Goal: Transaction & Acquisition: Obtain resource

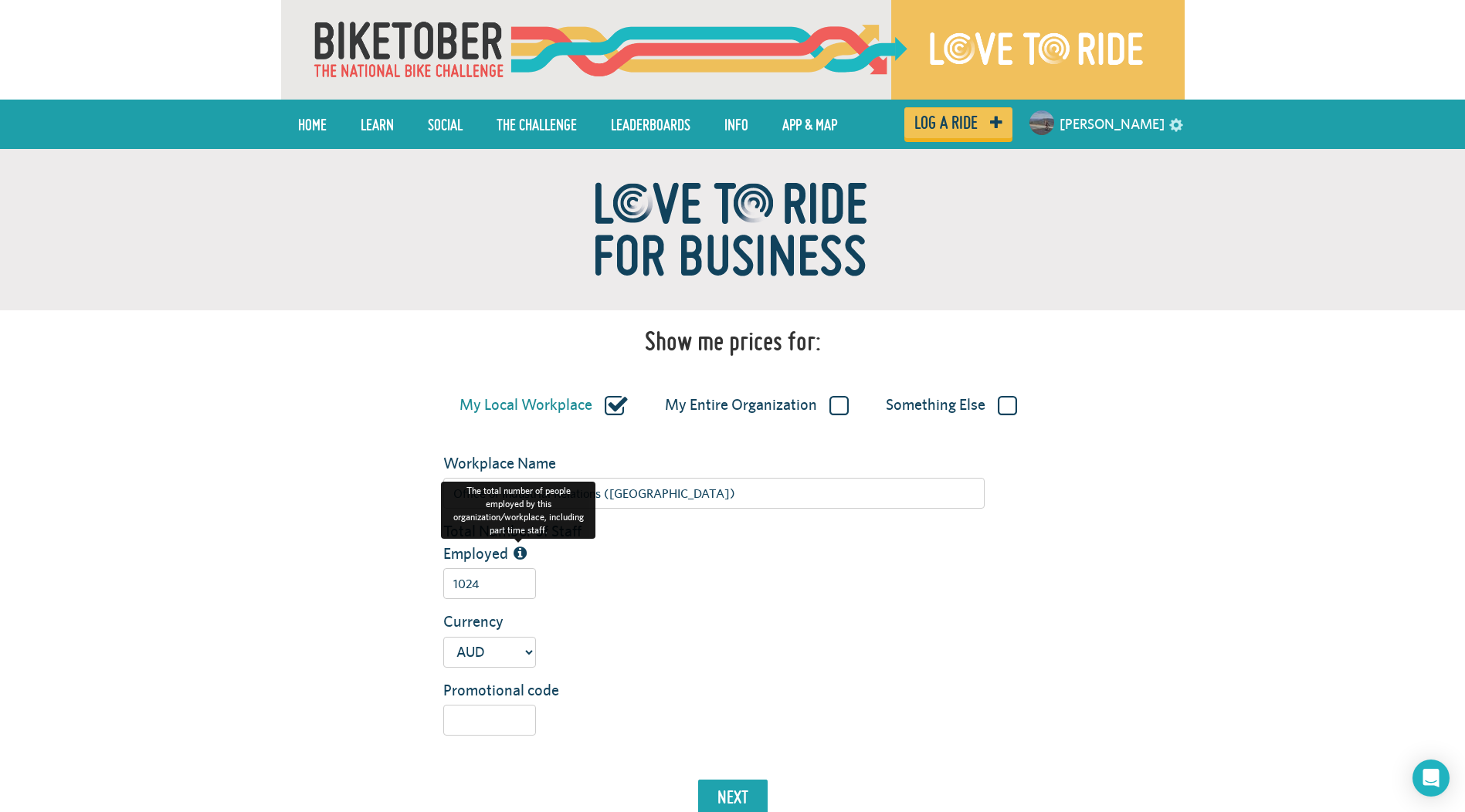
click at [518, 552] on icon at bounding box center [519, 554] width 13 height 16
click at [518, 568] on input "1024" at bounding box center [489, 584] width 93 height 31
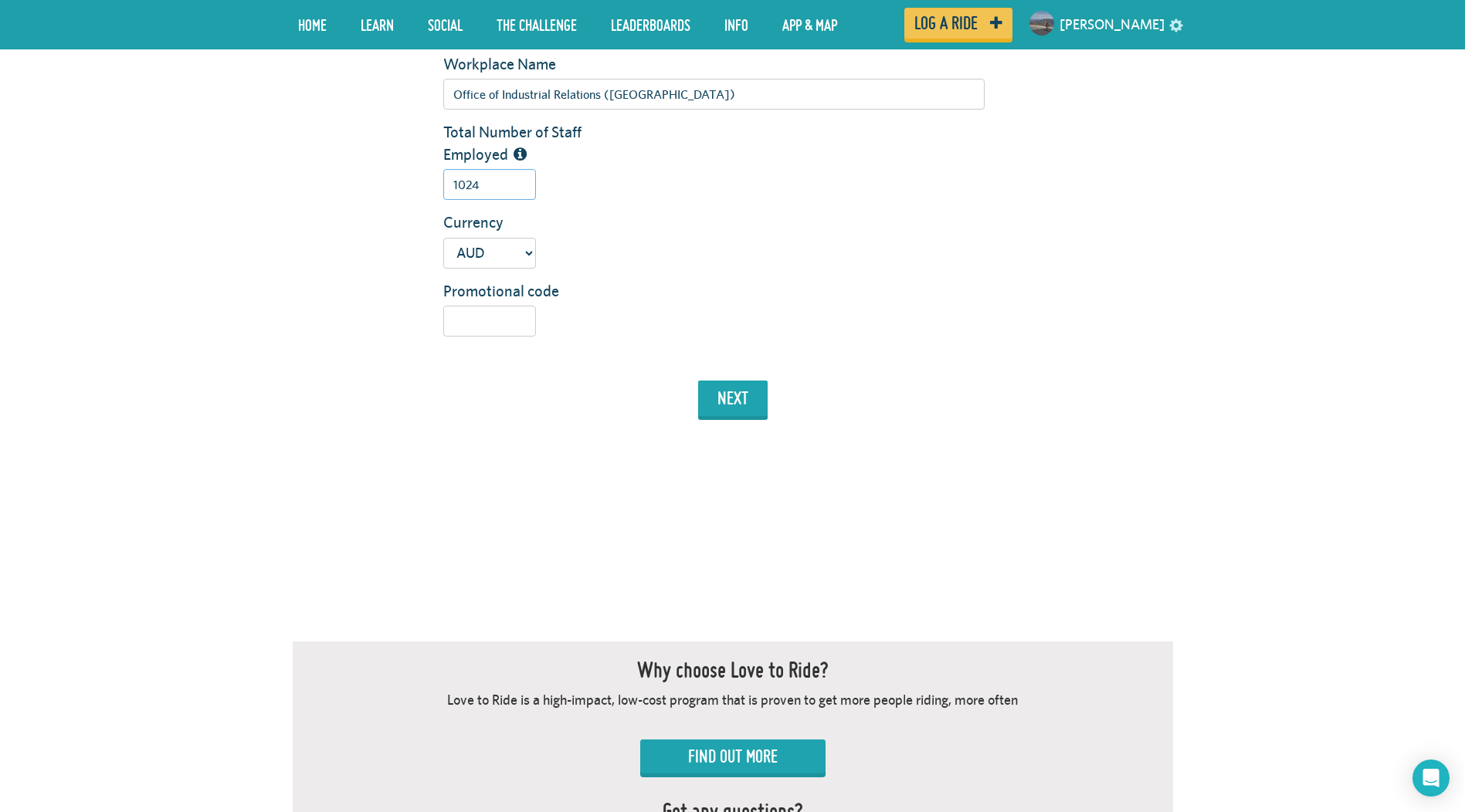
scroll to position [412, 0]
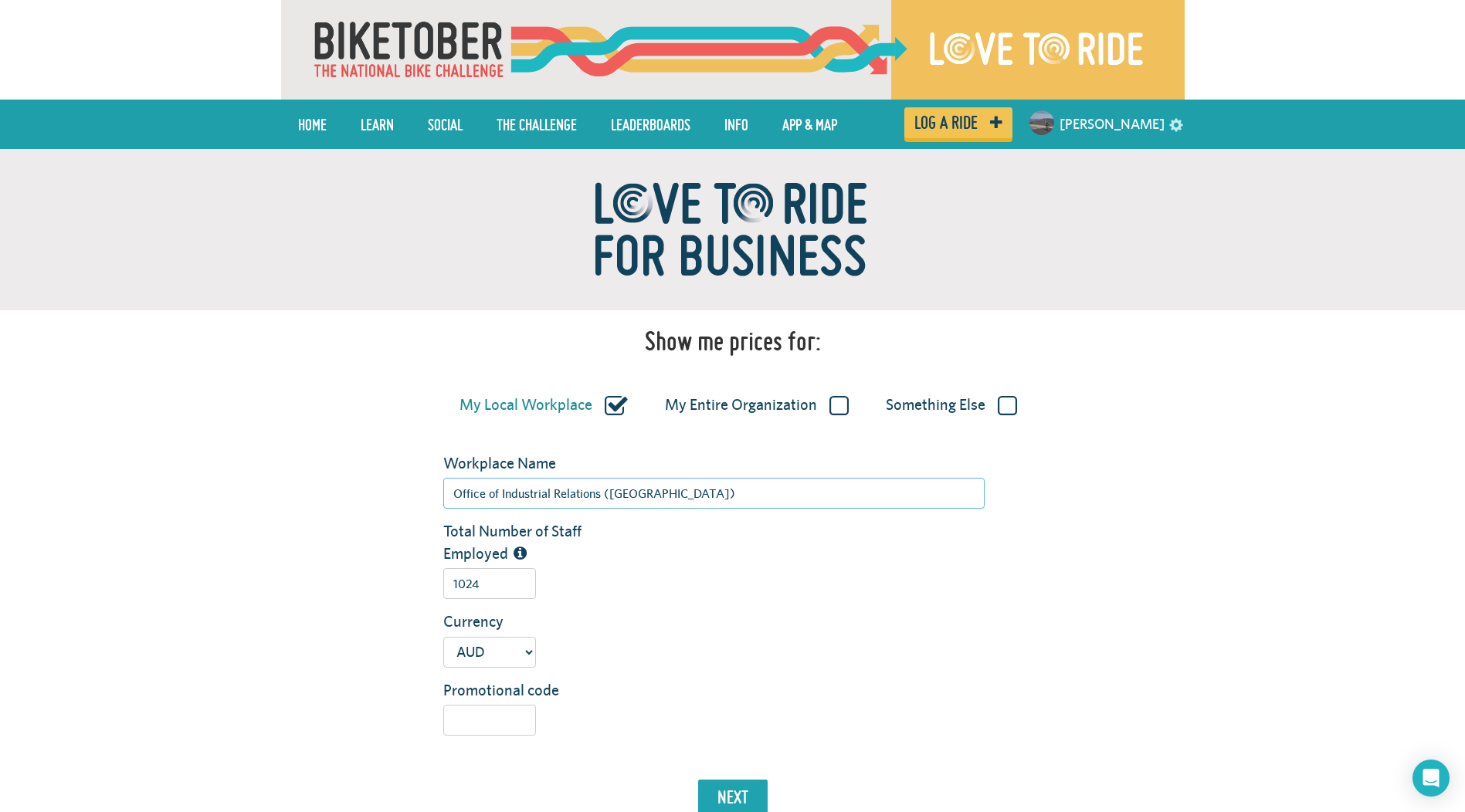
click at [711, 488] on input "Office of Industrial Relations ([GEOGRAPHIC_DATA])" at bounding box center [713, 493] width 541 height 31
type input "Office of Industrial Relations"
click at [628, 403] on label "My Local Workplace" at bounding box center [544, 405] width 168 height 20
click at [0, 0] on input "My Local Workplace" at bounding box center [0, 0] width 0 height 0
click at [839, 407] on label "My Entire Organization" at bounding box center [757, 405] width 184 height 20
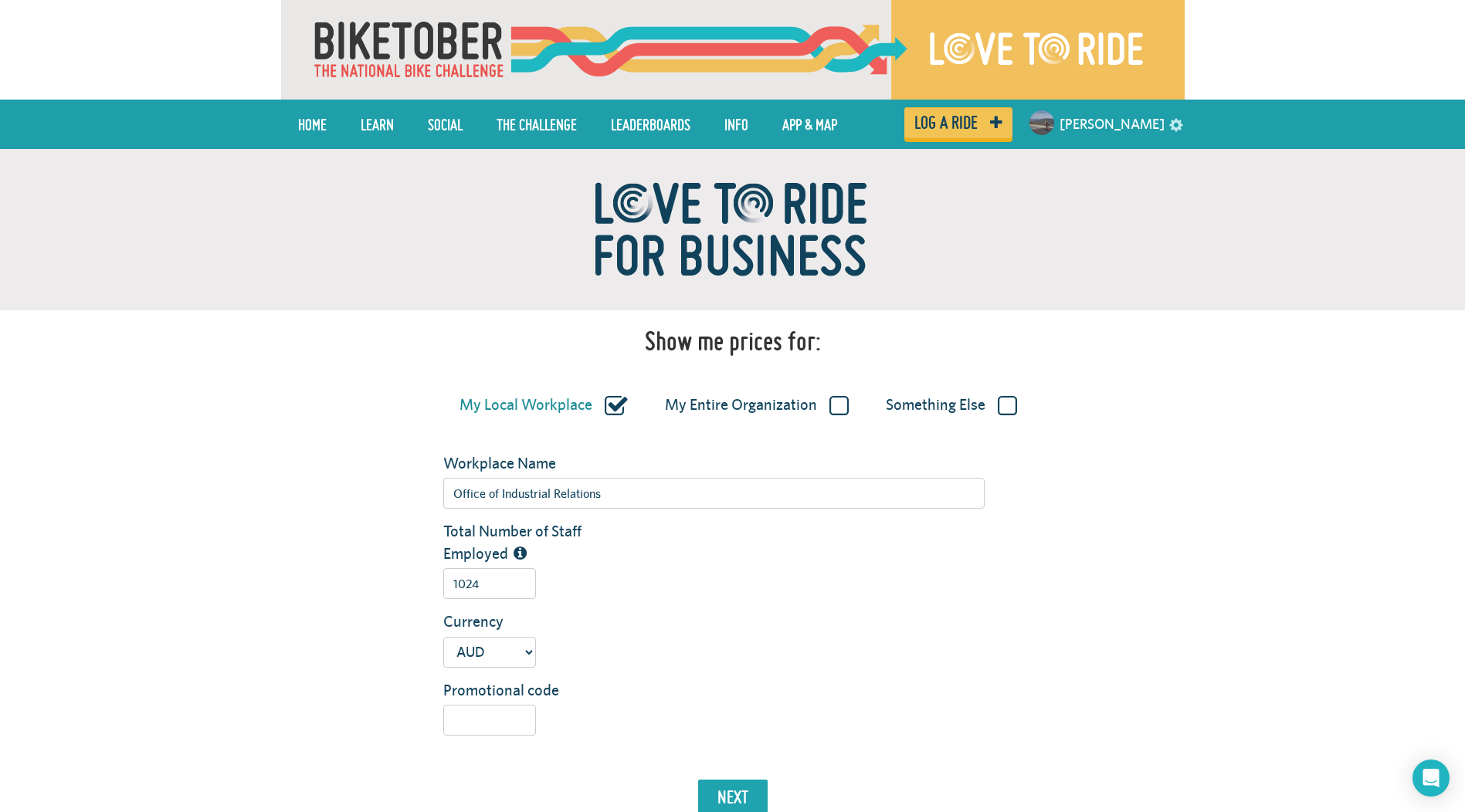
click at [0, 0] on input "My Entire Organization" at bounding box center [0, 0] width 0 height 0
click at [744, 794] on button "next" at bounding box center [733, 797] width 69 height 36
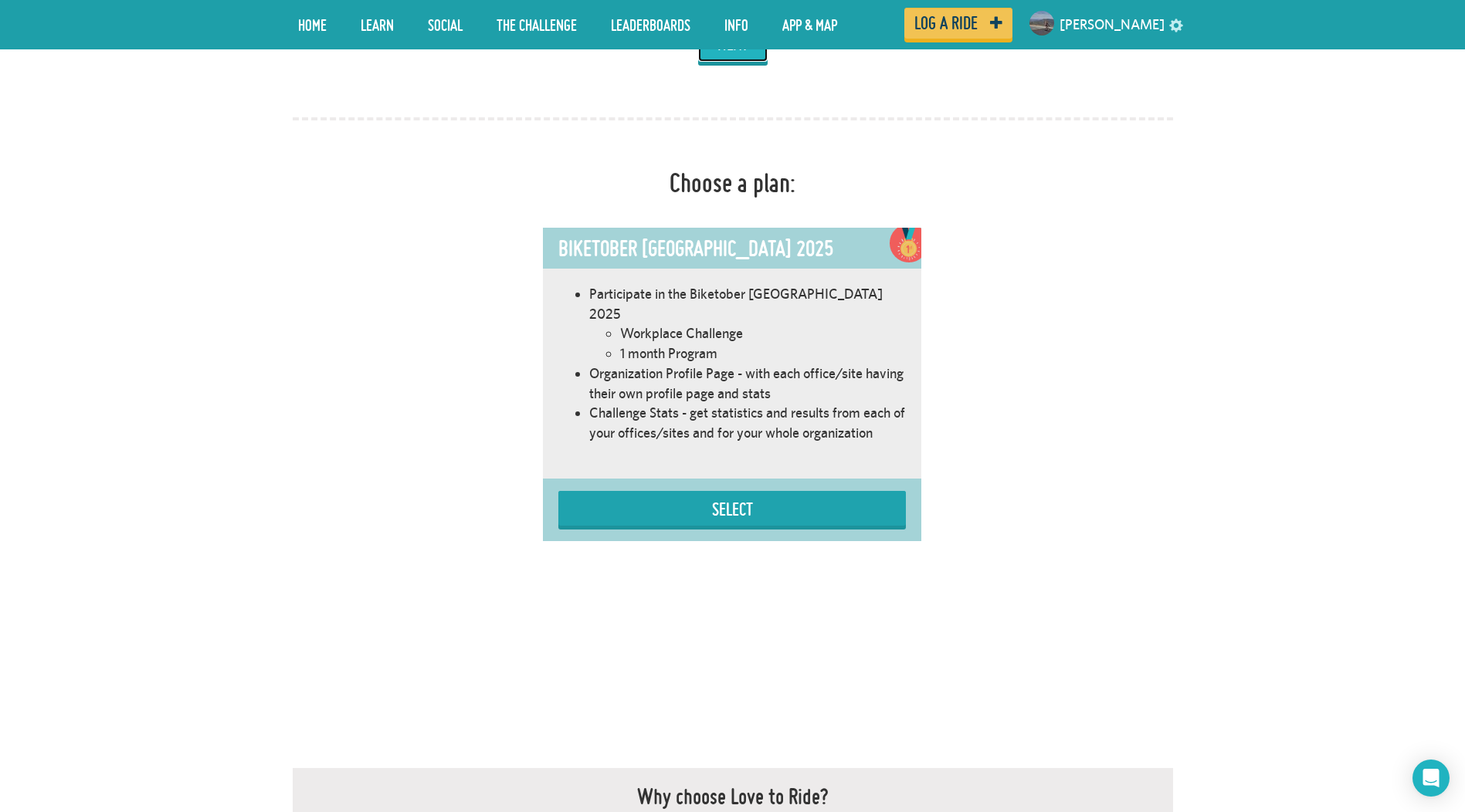
scroll to position [871, 0]
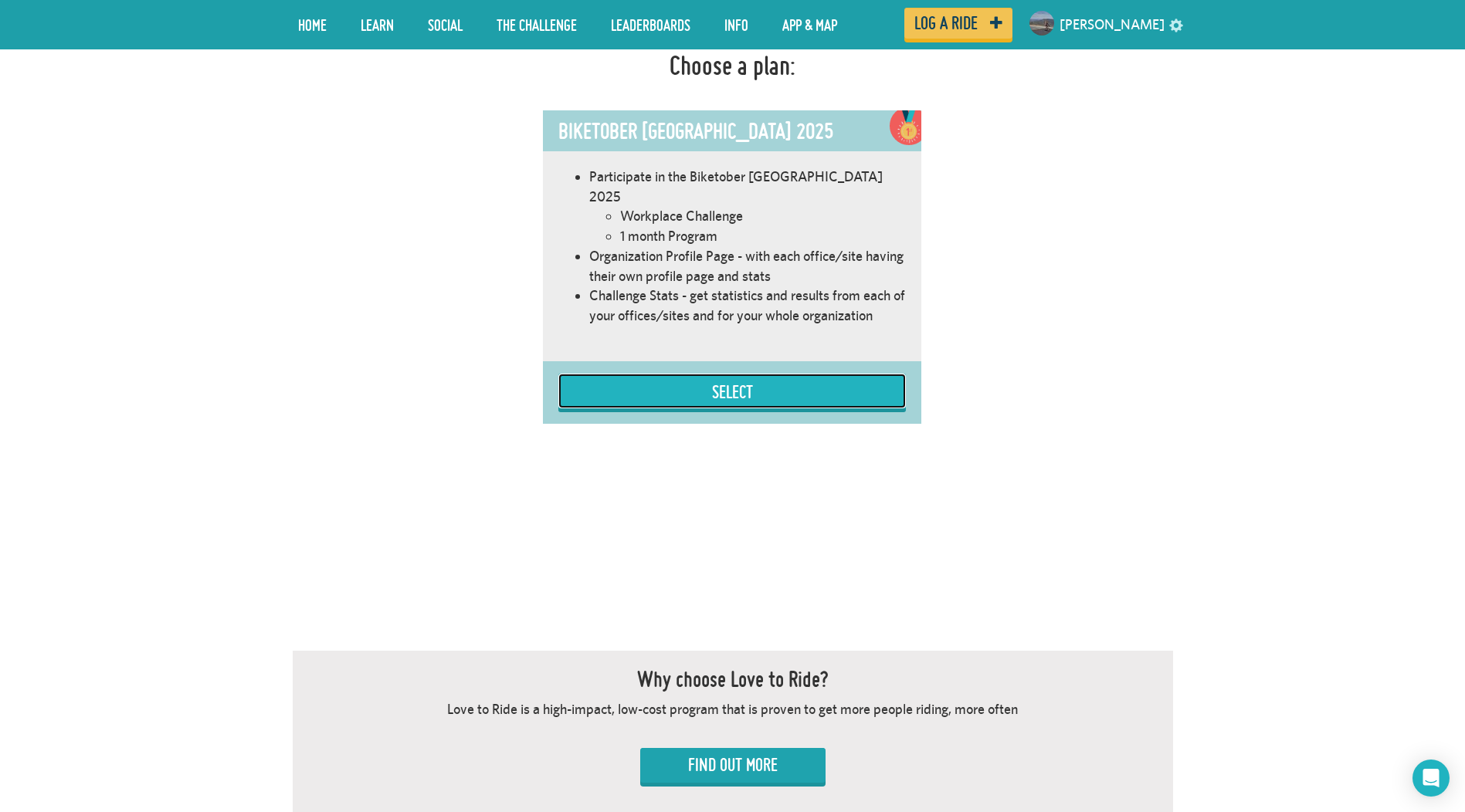
click at [716, 373] on button "Select" at bounding box center [732, 391] width 347 height 35
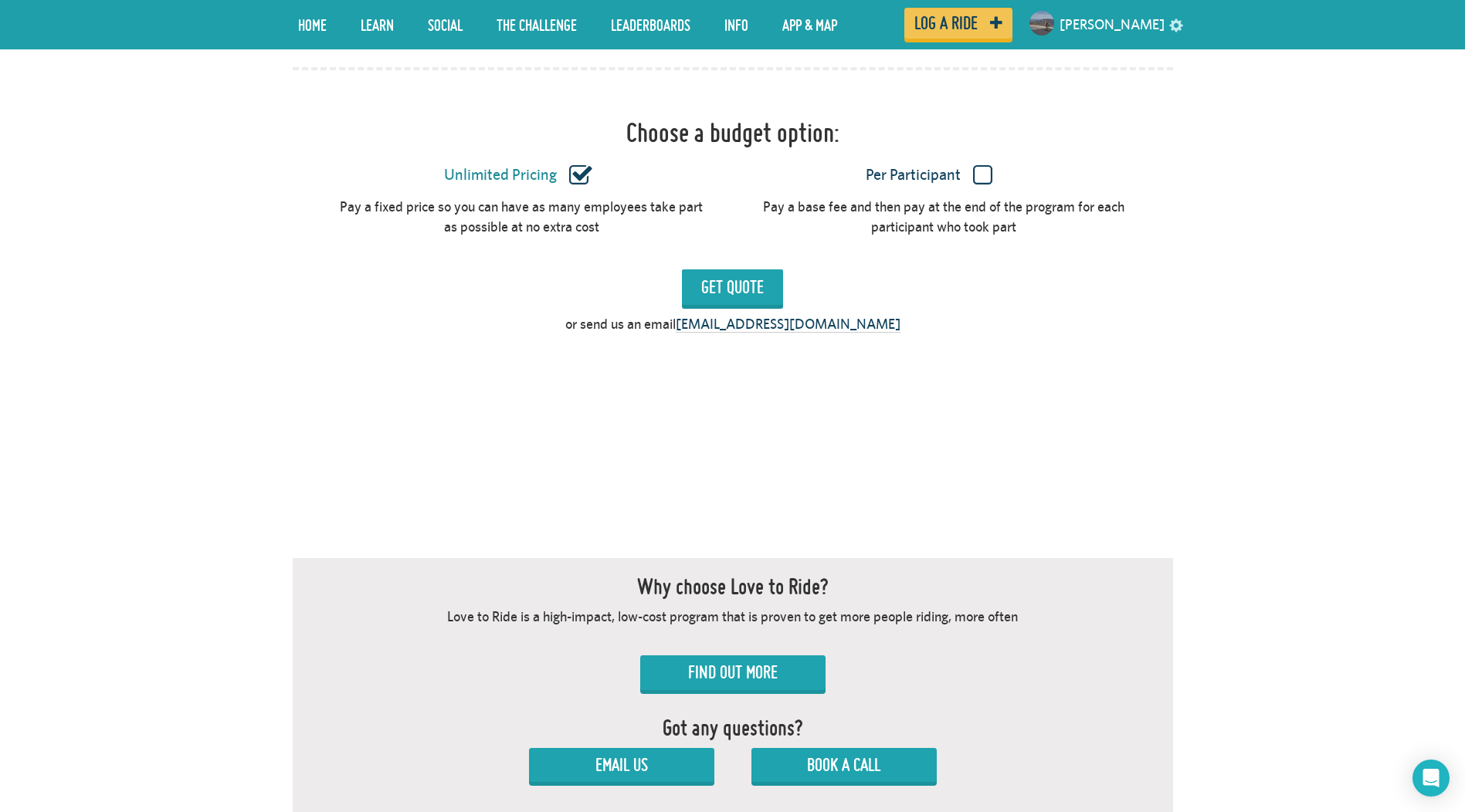
scroll to position [1332, 0]
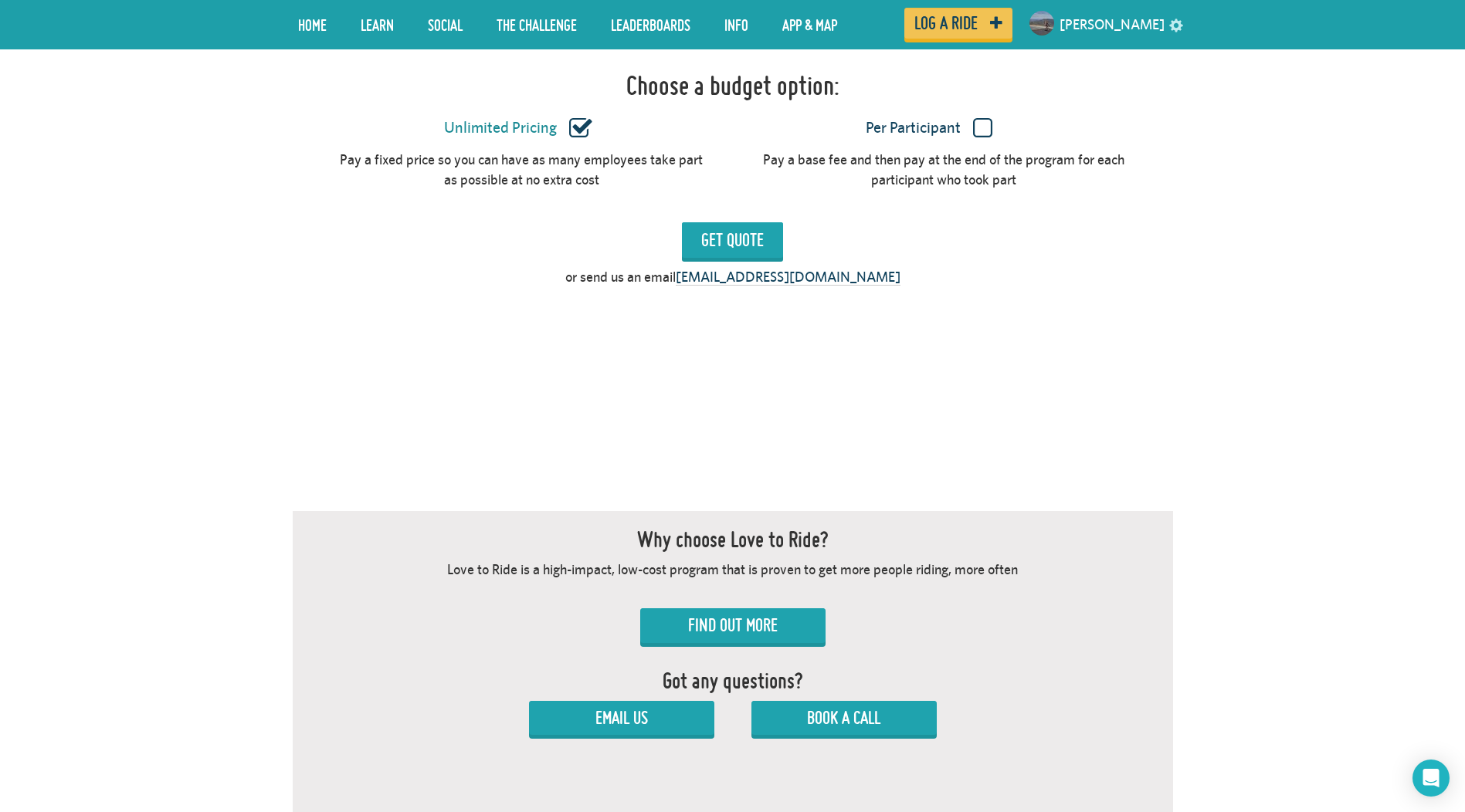
click at [987, 118] on label "Per Participant" at bounding box center [928, 128] width 366 height 20
click at [0, 0] on input "Per Participant" at bounding box center [0, 0] width 0 height 0
click at [719, 222] on input "Get Quote" at bounding box center [732, 240] width 101 height 36
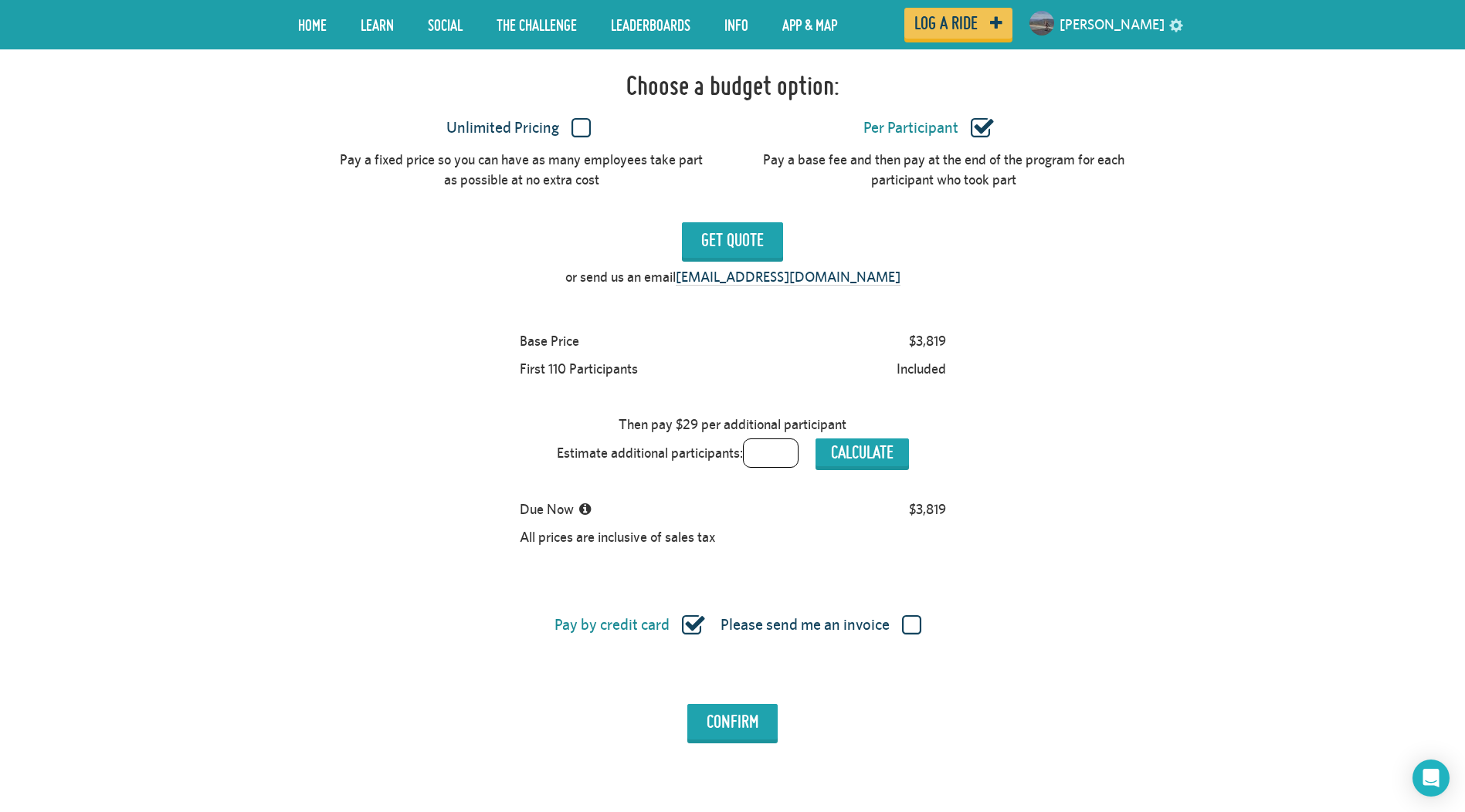
click at [580, 118] on label "Unlimited Pricing" at bounding box center [518, 128] width 366 height 20
click at [0, 0] on input "Unlimited Pricing" at bounding box center [0, 0] width 0 height 0
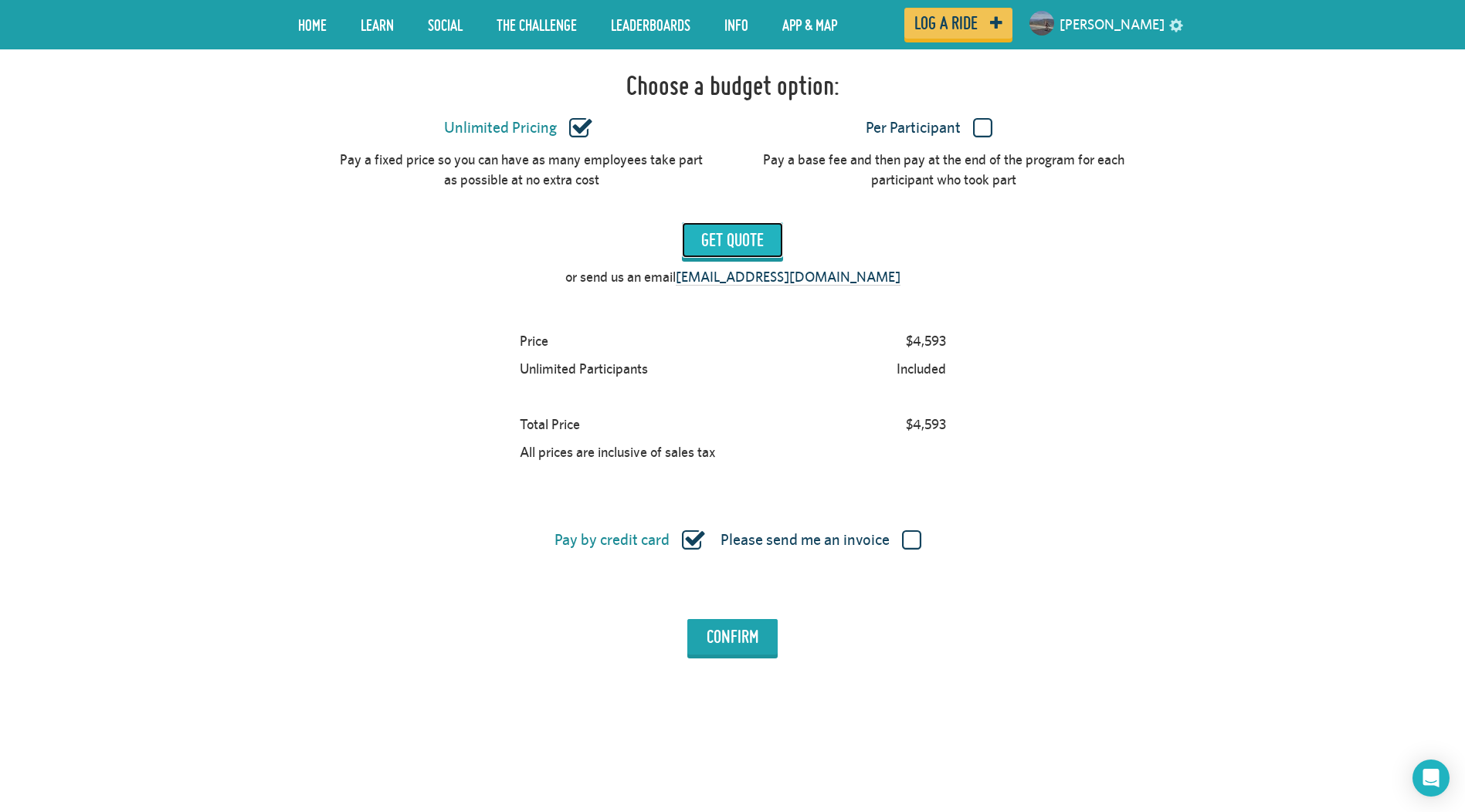
click at [716, 222] on input "Get Quote" at bounding box center [732, 240] width 101 height 36
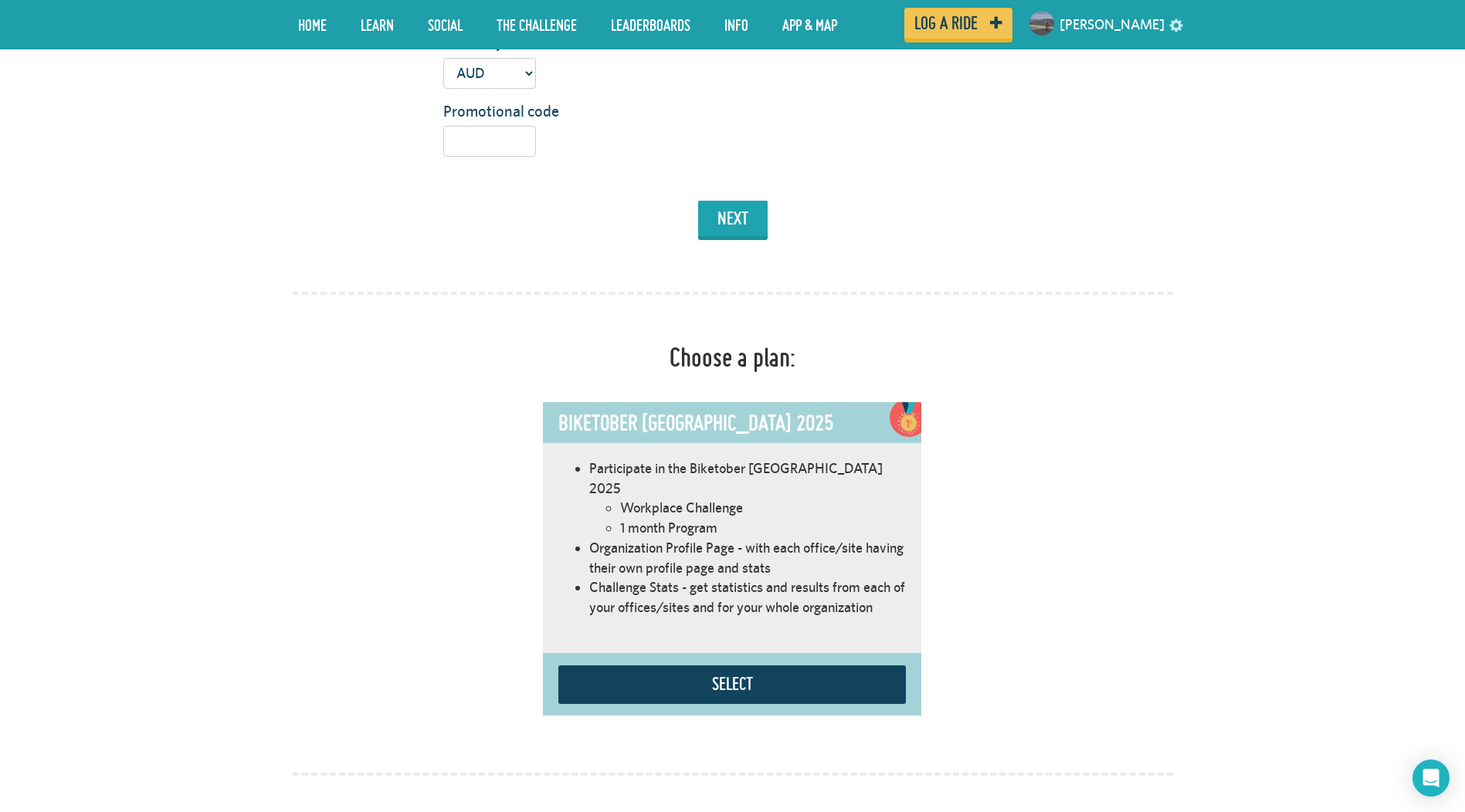
scroll to position [0, 0]
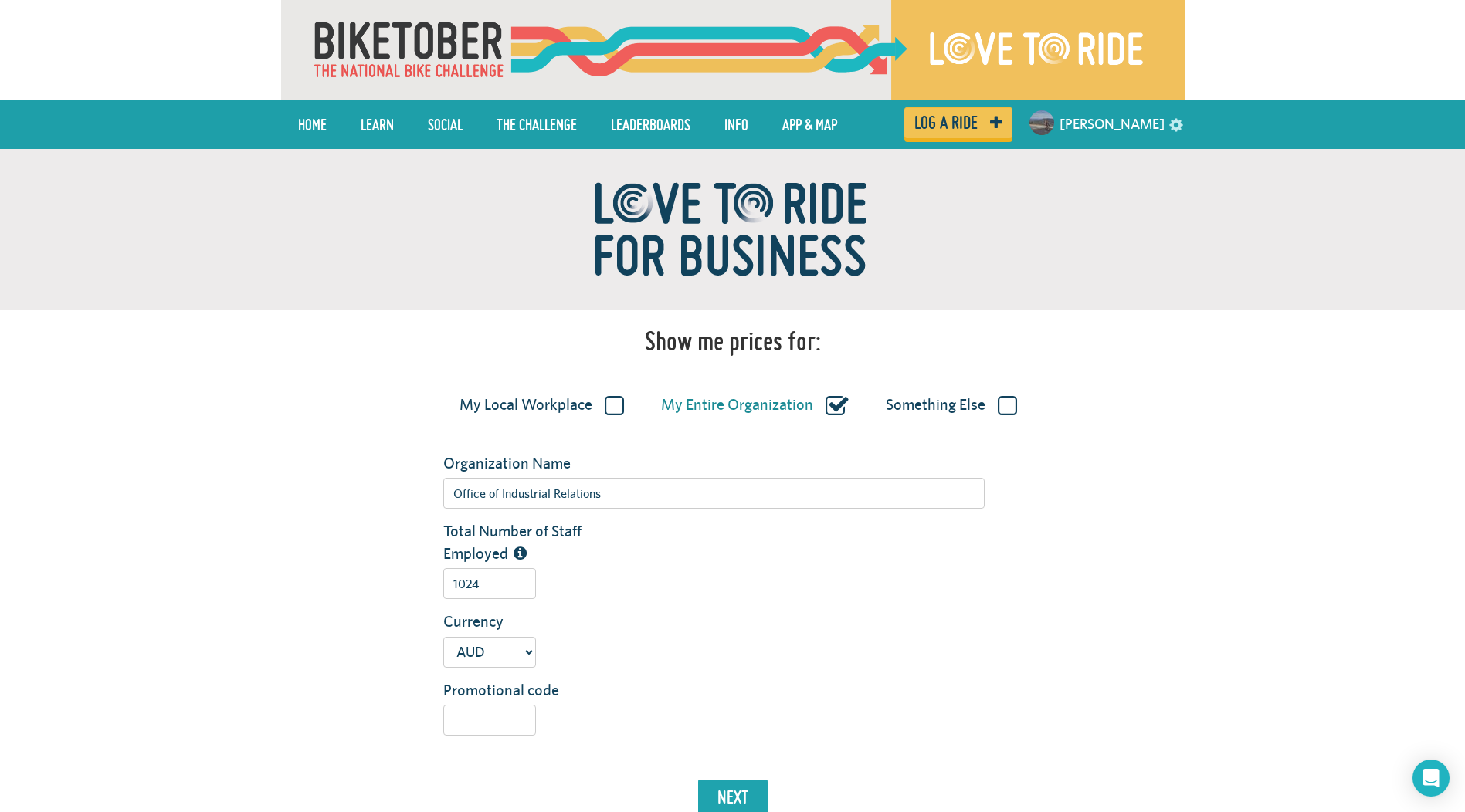
click at [606, 407] on label "My Local Workplace" at bounding box center [541, 405] width 164 height 20
click at [0, 0] on input "My Local Workplace" at bounding box center [0, 0] width 0 height 0
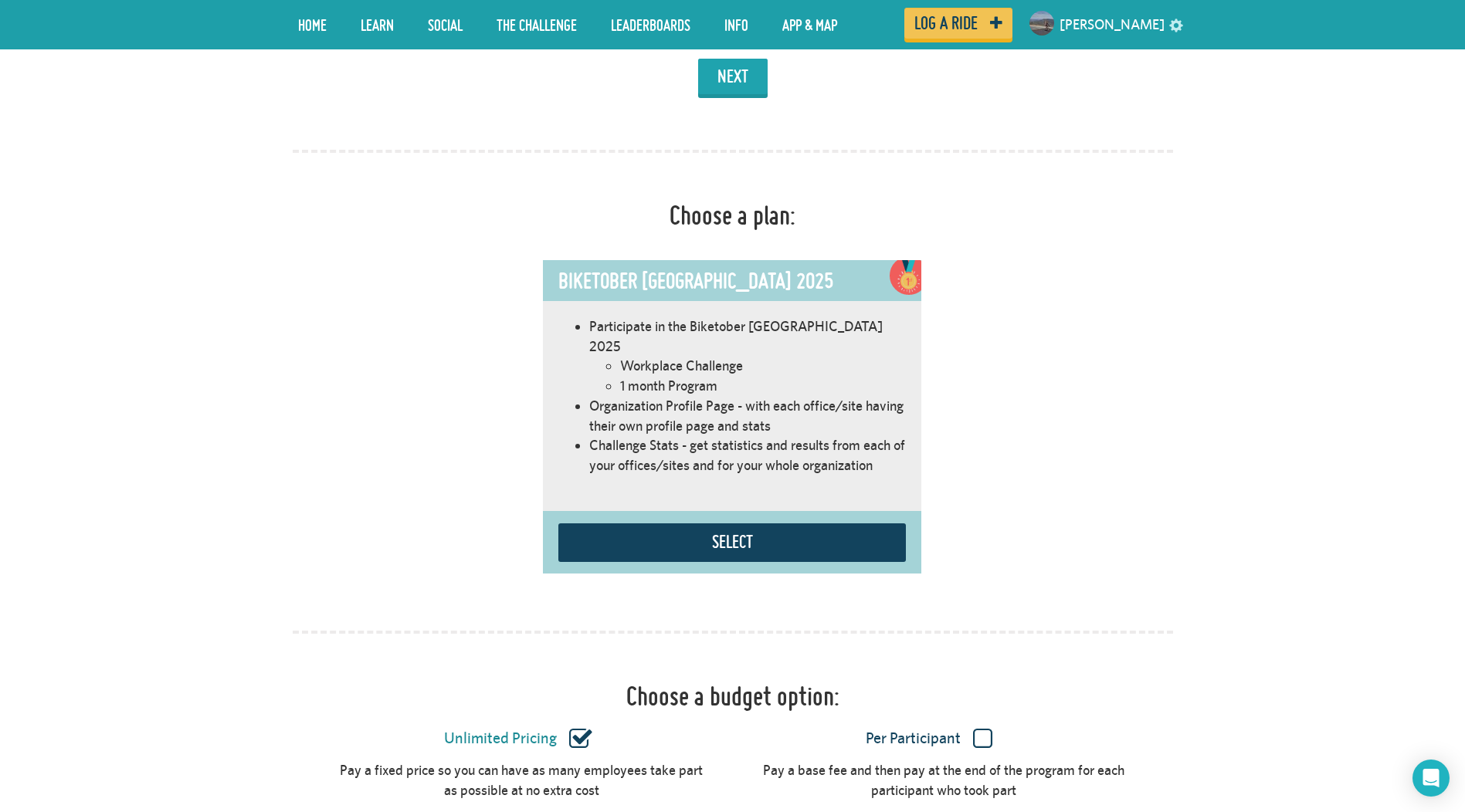
scroll to position [772, 0]
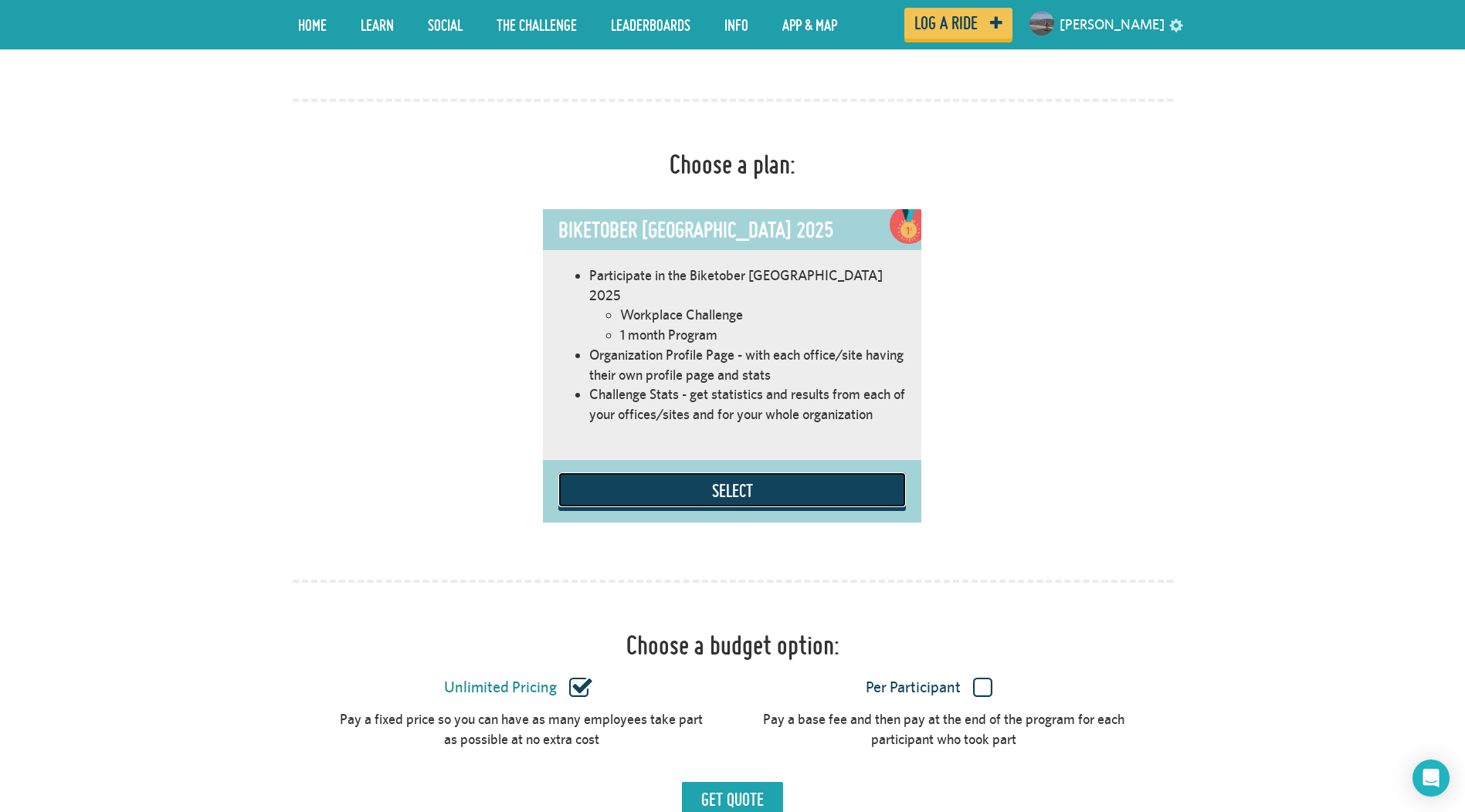
click at [754, 485] on button "Select" at bounding box center [732, 490] width 347 height 35
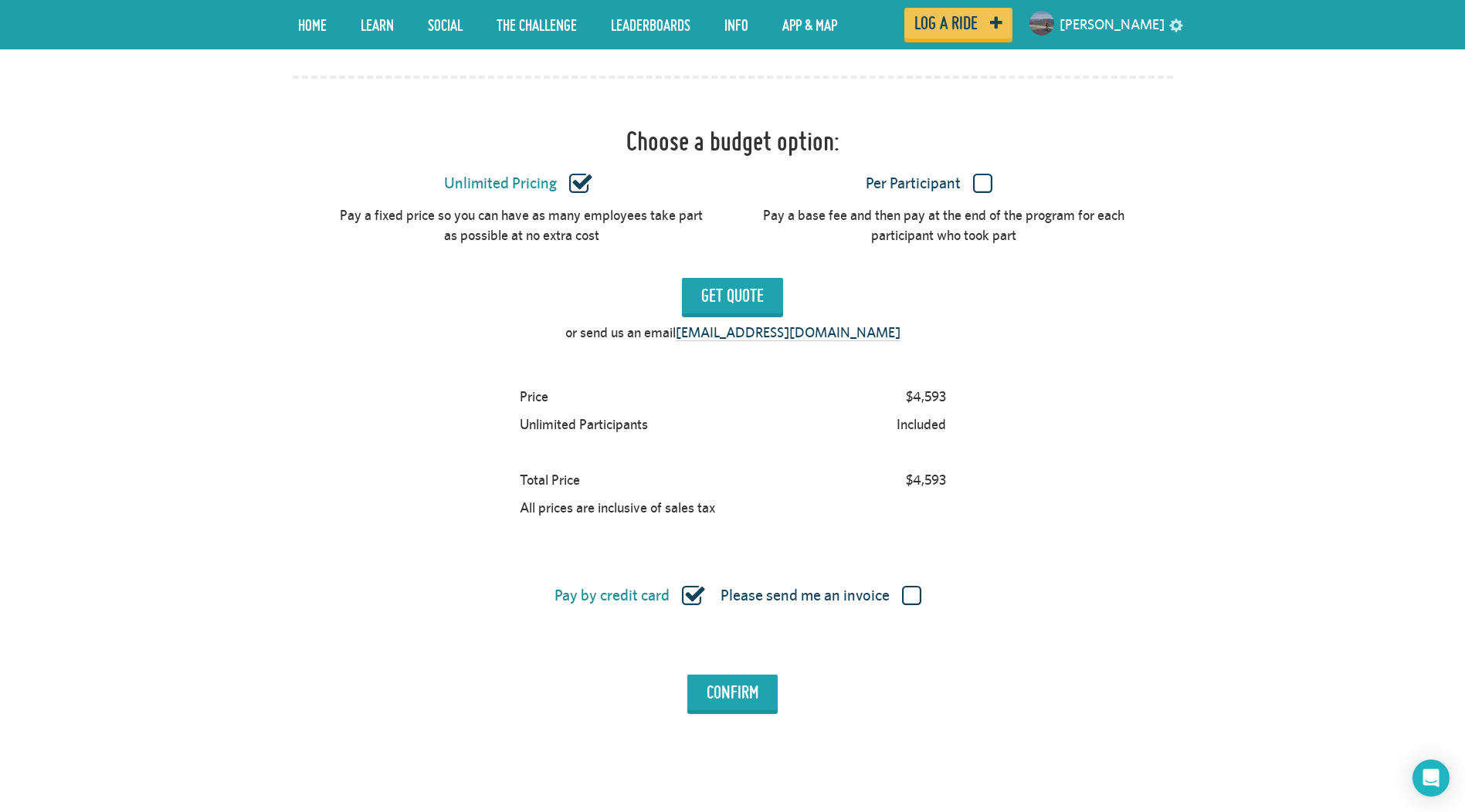
scroll to position [1332, 0]
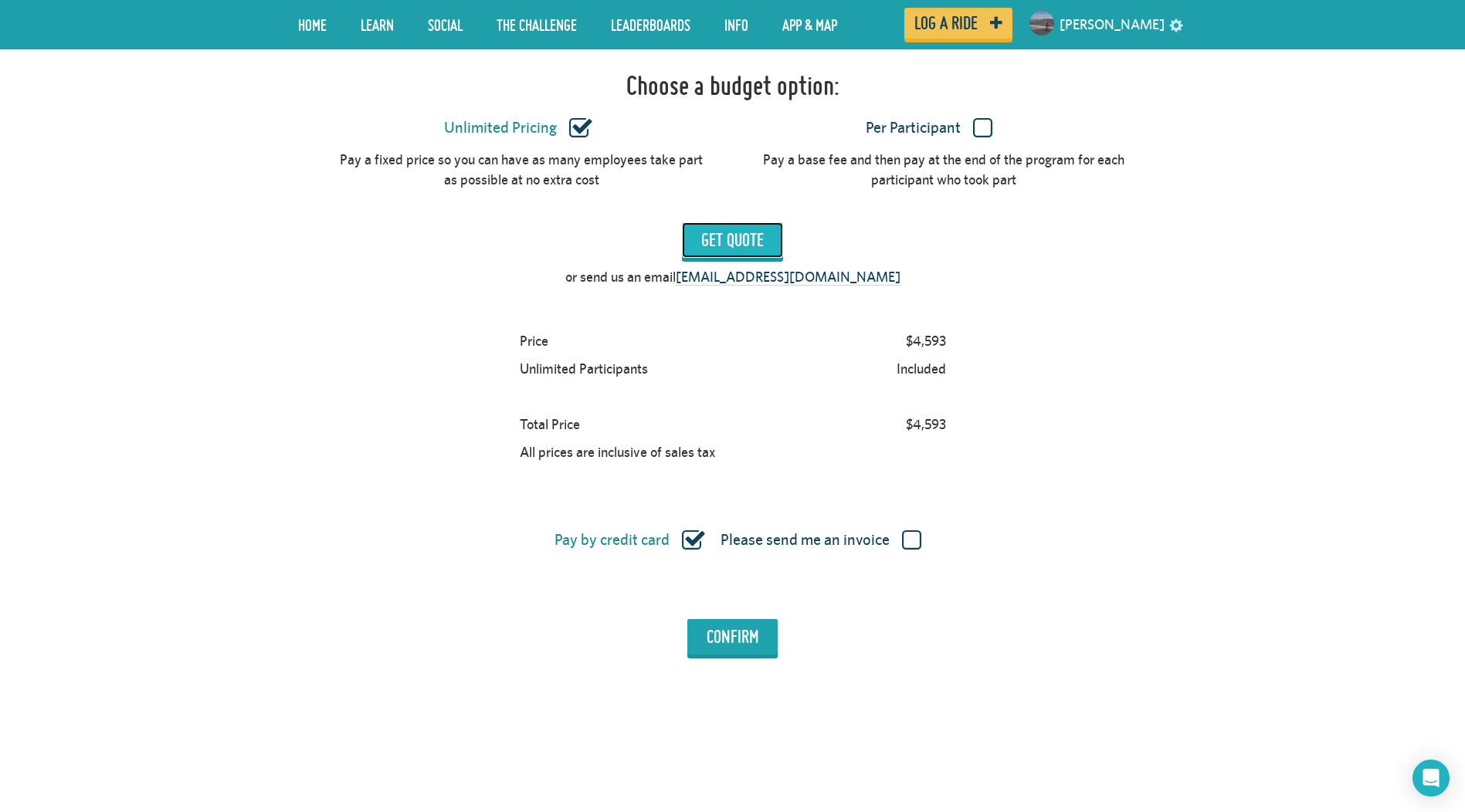
click at [722, 222] on input "Get Quote" at bounding box center [732, 240] width 101 height 36
click at [988, 118] on label "Per Participant" at bounding box center [928, 128] width 366 height 20
click at [0, 0] on input "Per Participant" at bounding box center [0, 0] width 0 height 0
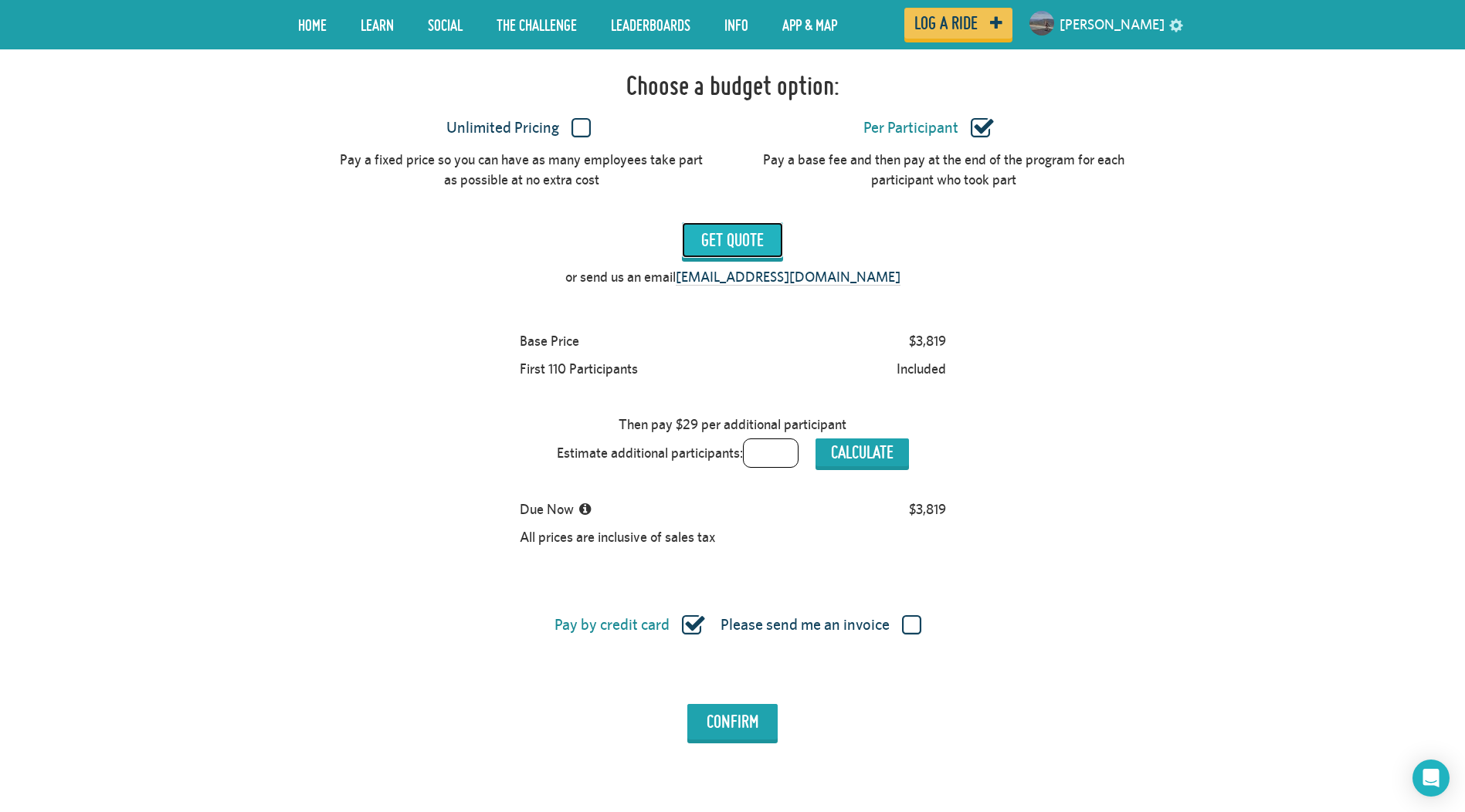
click at [716, 222] on input "Get Quote" at bounding box center [732, 240] width 101 height 36
click at [577, 118] on label "Unlimited Pricing" at bounding box center [518, 128] width 366 height 20
click at [0, 0] on input "Unlimited Pricing" at bounding box center [0, 0] width 0 height 0
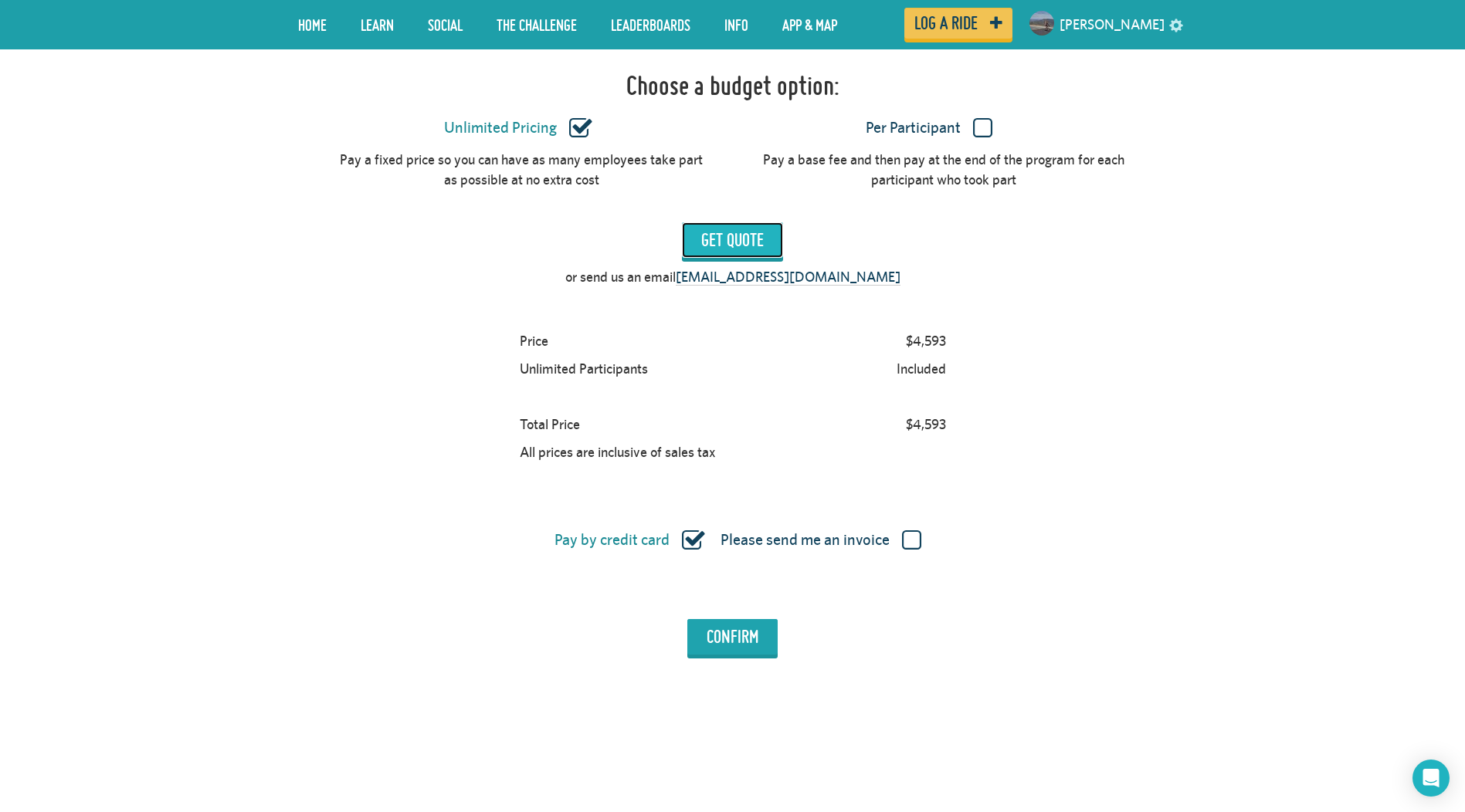
click at [737, 222] on input "Get Quote" at bounding box center [732, 240] width 101 height 36
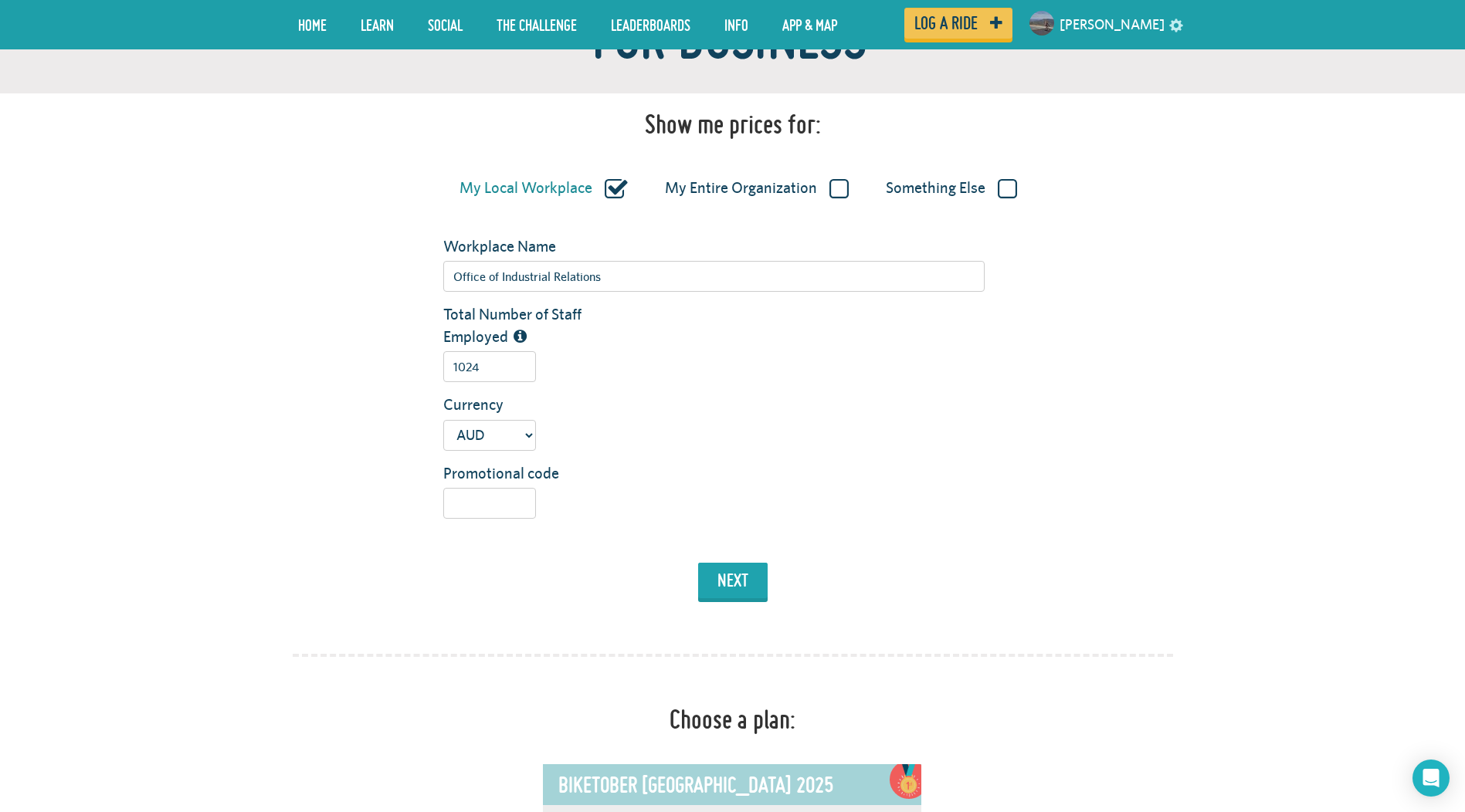
scroll to position [199, 0]
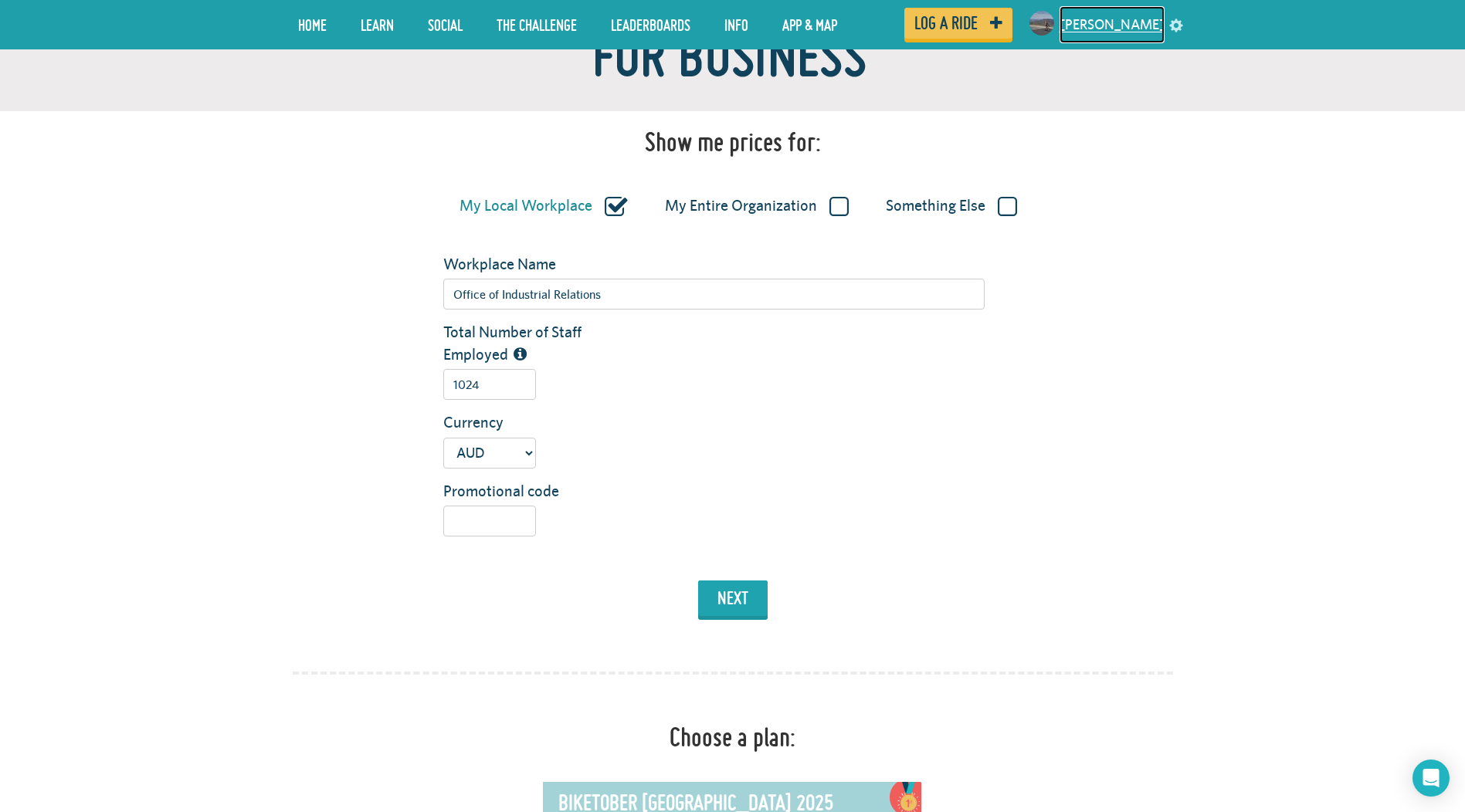
click at [1132, 22] on link "[PERSON_NAME]" at bounding box center [1112, 24] width 105 height 37
